Goal: Browse casually

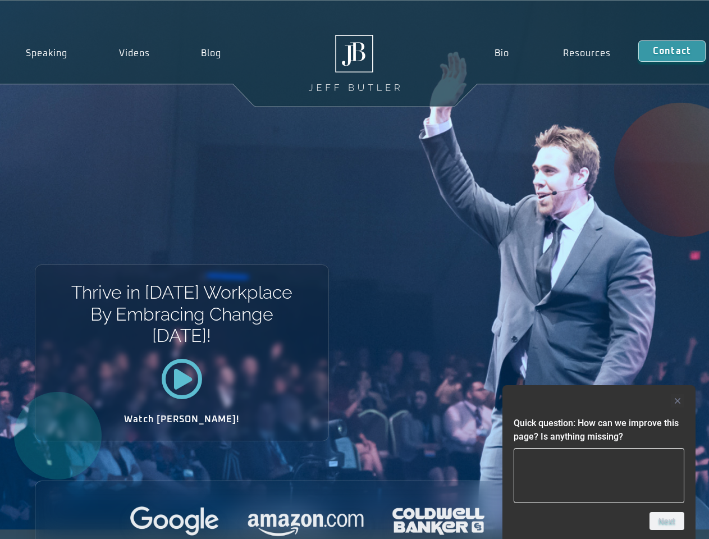
click at [354, 269] on div "Thrive in [DATE] Workplace By Embracing Change [DATE]! Watch [PERSON_NAME]!" at bounding box center [354, 265] width 709 height 528
click at [599, 401] on div at bounding box center [598, 400] width 171 height 13
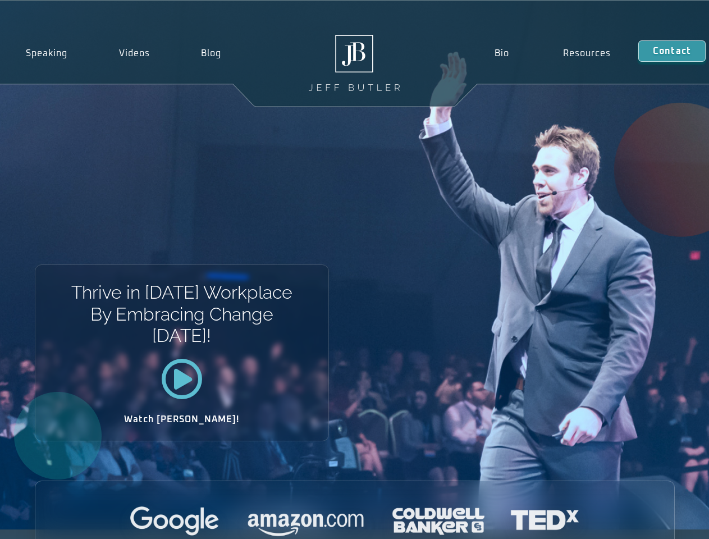
click at [667, 521] on div at bounding box center [354, 521] width 639 height 31
